Goal: Find specific page/section: Find specific page/section

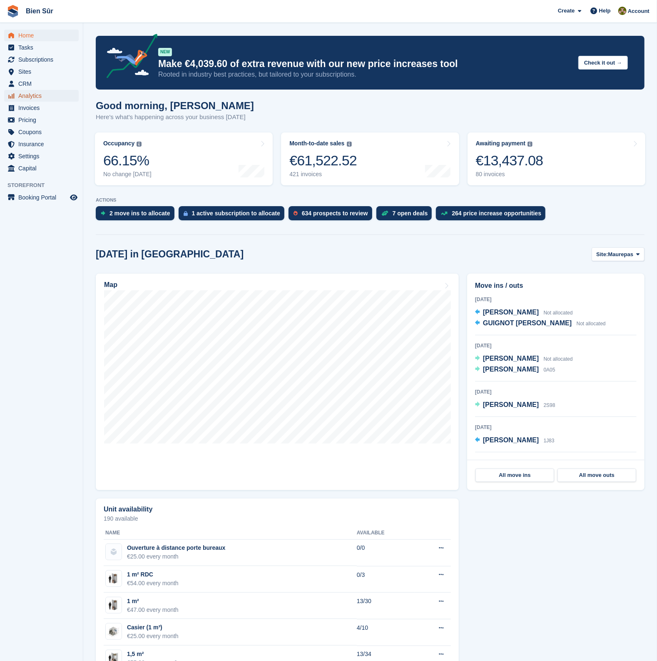
click at [32, 93] on span "Analytics" at bounding box center [43, 96] width 50 height 12
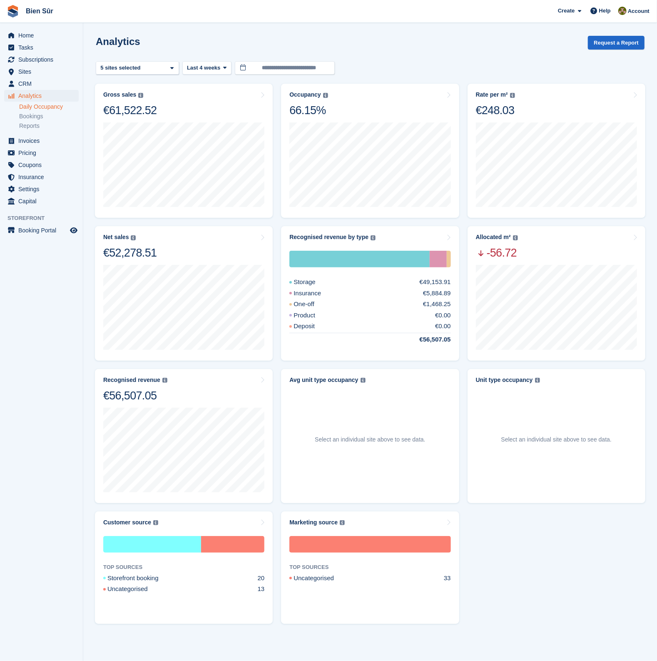
click at [33, 104] on link "Daily Occupancy" at bounding box center [49, 107] width 60 height 8
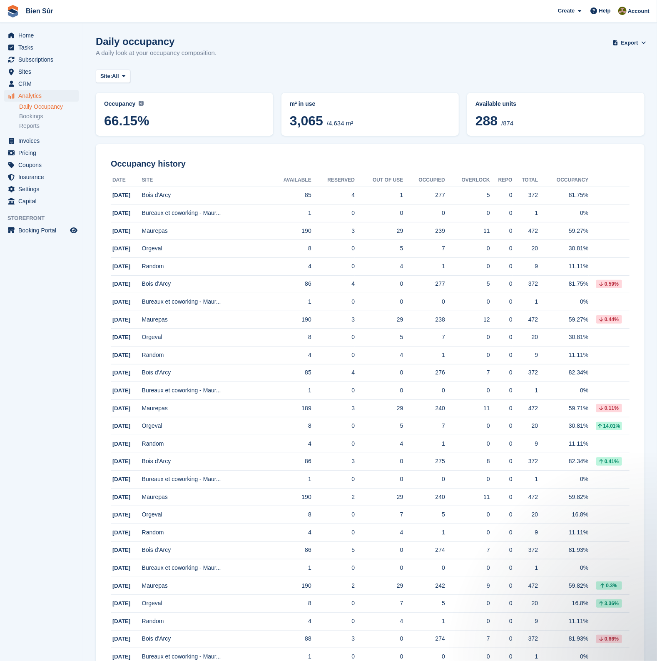
click at [454, 147] on div "Occupancy history Date Site Available Reserved Out of Use Occupied Overlock Rep…" at bounding box center [370, 613] width 549 height 939
